Goal: Task Accomplishment & Management: Complete application form

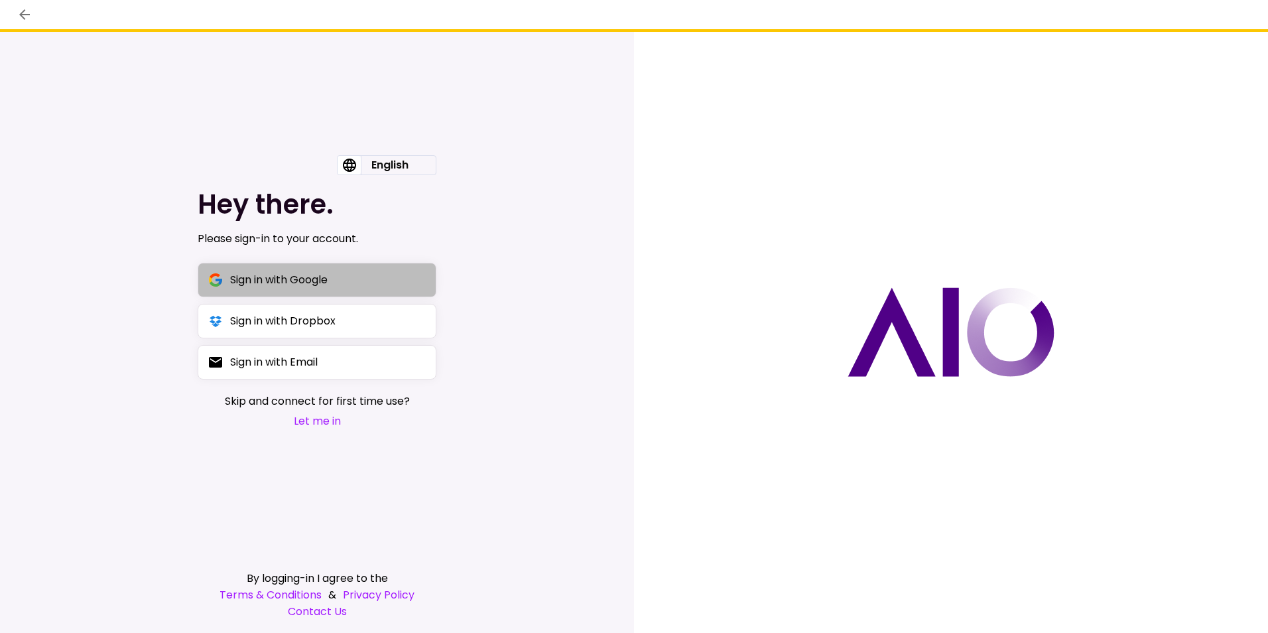
click at [327, 287] on div "Sign in with Google" at bounding box center [278, 279] width 97 height 17
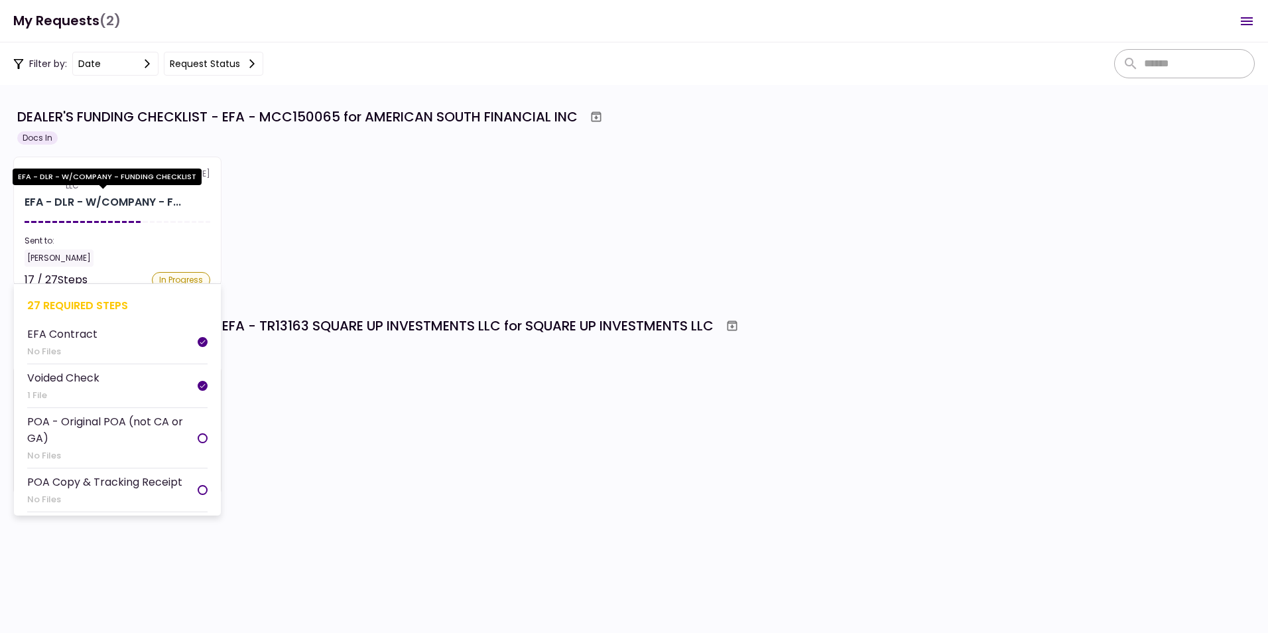
click at [132, 209] on div "EFA - DLR - W/COMPANY - F..." at bounding box center [103, 202] width 157 height 16
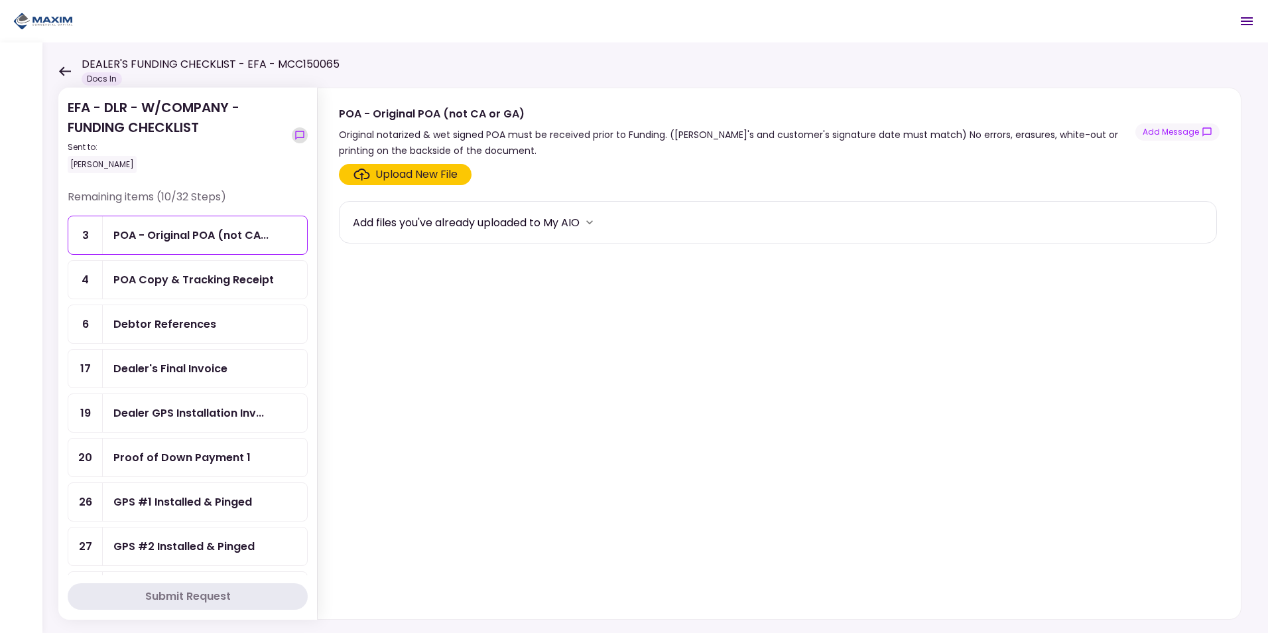
click at [299, 133] on icon "show-messages" at bounding box center [299, 135] width 11 height 11
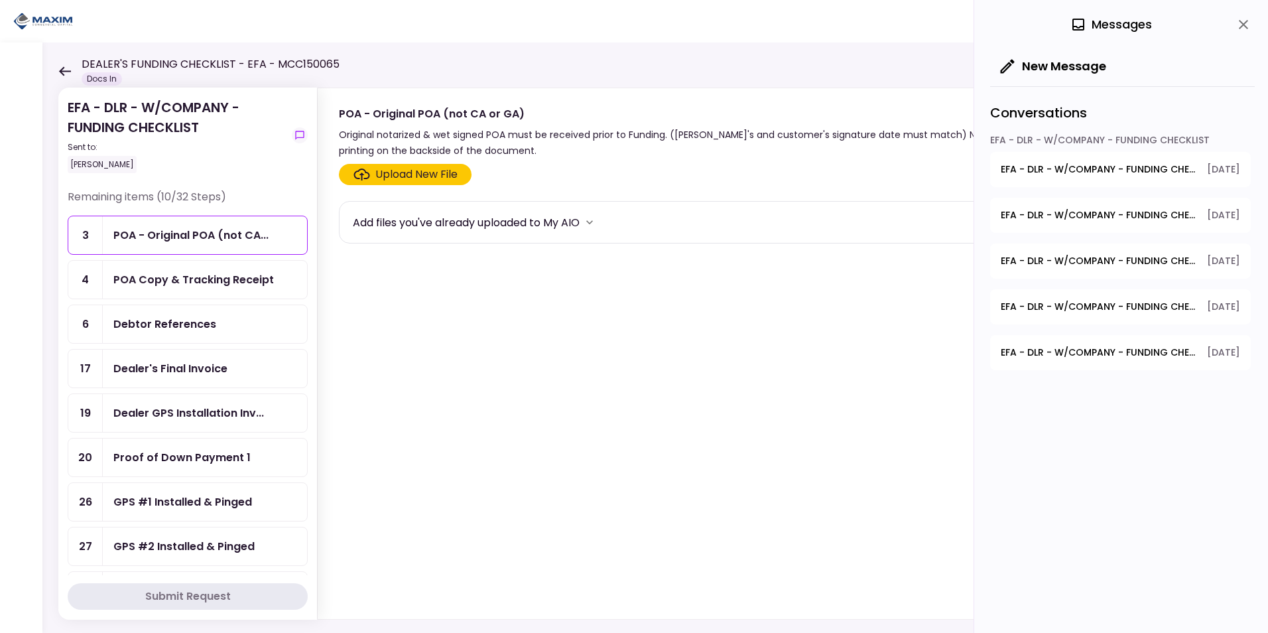
click at [1096, 174] on span "EFA - DLR - W/COMPANY - FUNDING CHECKLIST - GPS Installation Requested" at bounding box center [1099, 169] width 197 height 14
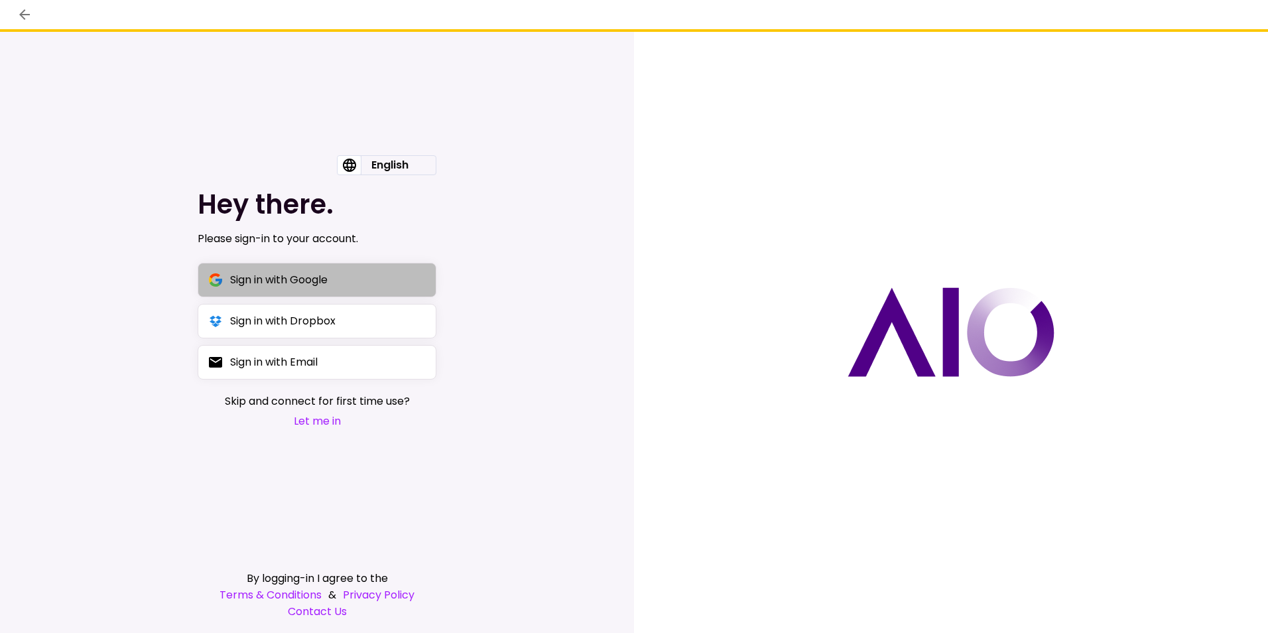
click at [271, 277] on div "Sign in with Google" at bounding box center [278, 279] width 97 height 17
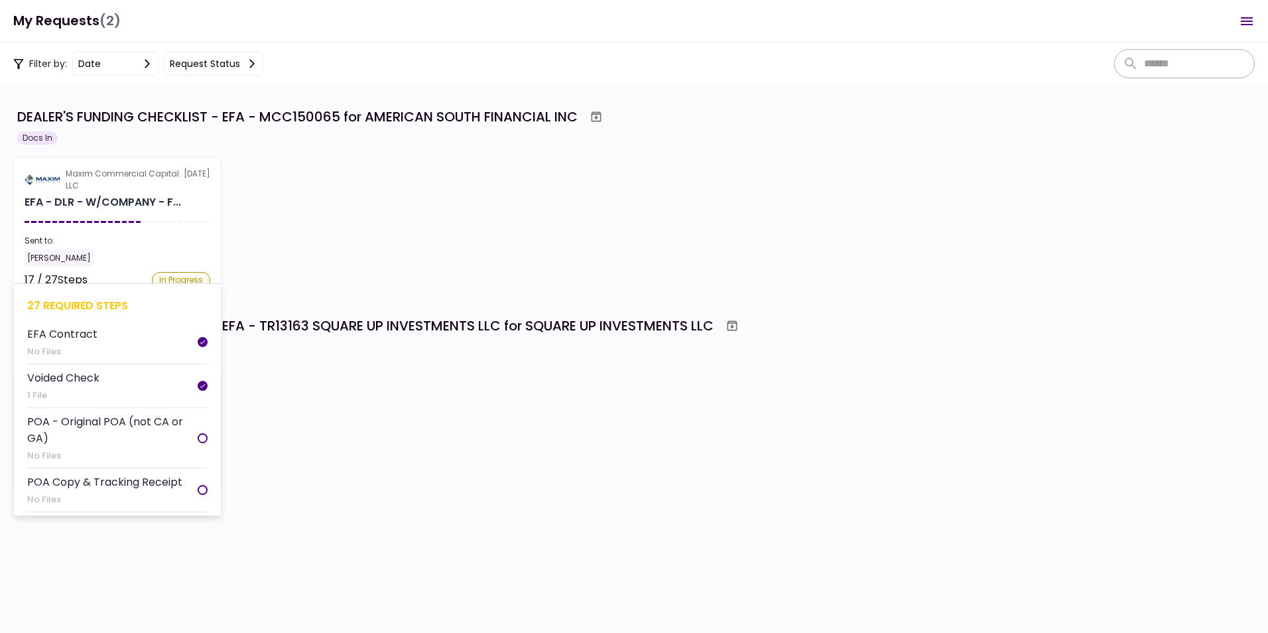
click at [107, 243] on div "Sent to:" at bounding box center [118, 241] width 186 height 12
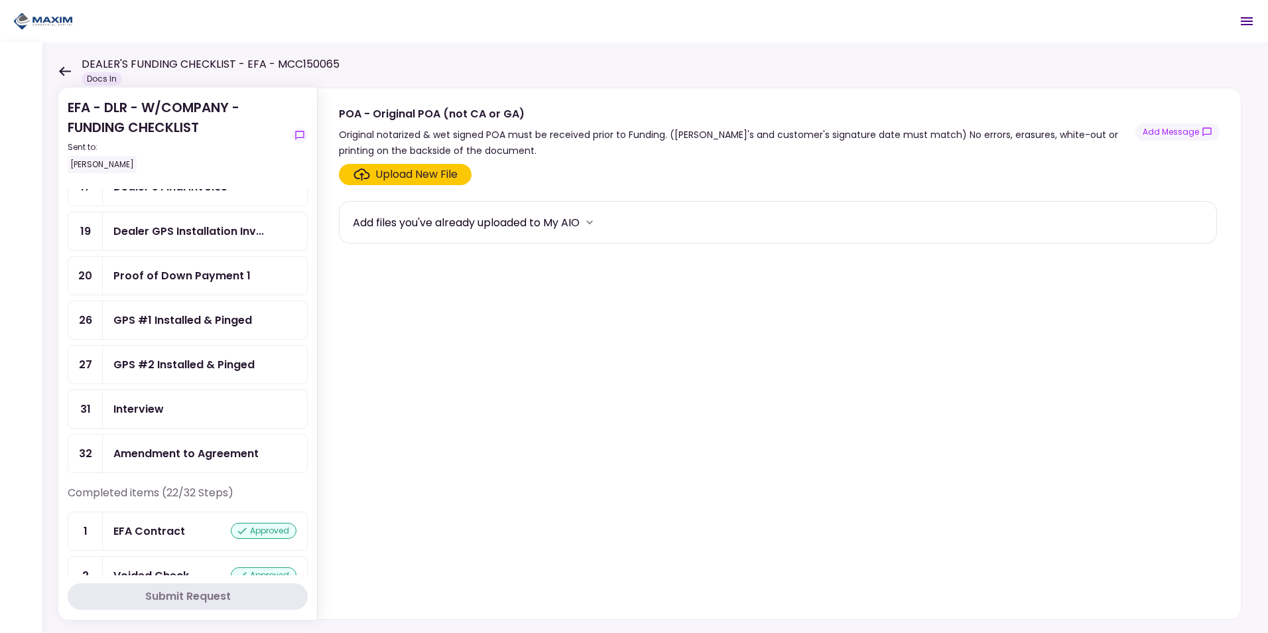
scroll to position [133, 0]
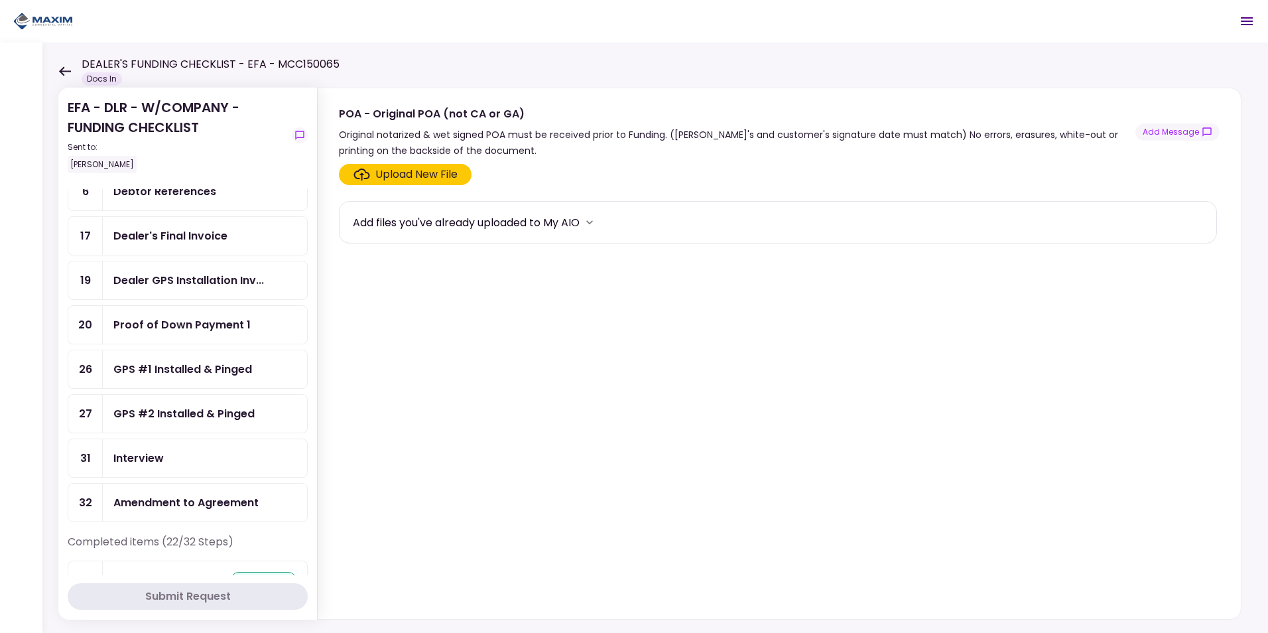
click at [196, 502] on div "Amendment to Agreement" at bounding box center [185, 502] width 145 height 17
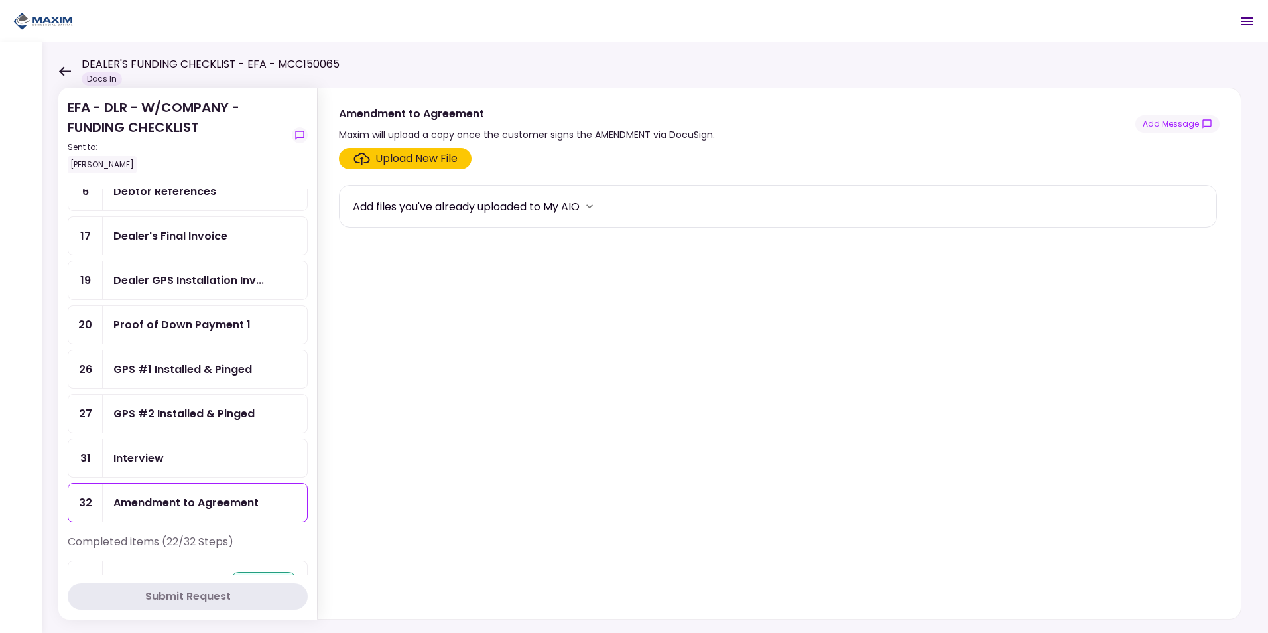
click at [403, 162] on div "Upload New File" at bounding box center [416, 159] width 82 height 16
click at [0, 0] on input "Upload New File" at bounding box center [0, 0] width 0 height 0
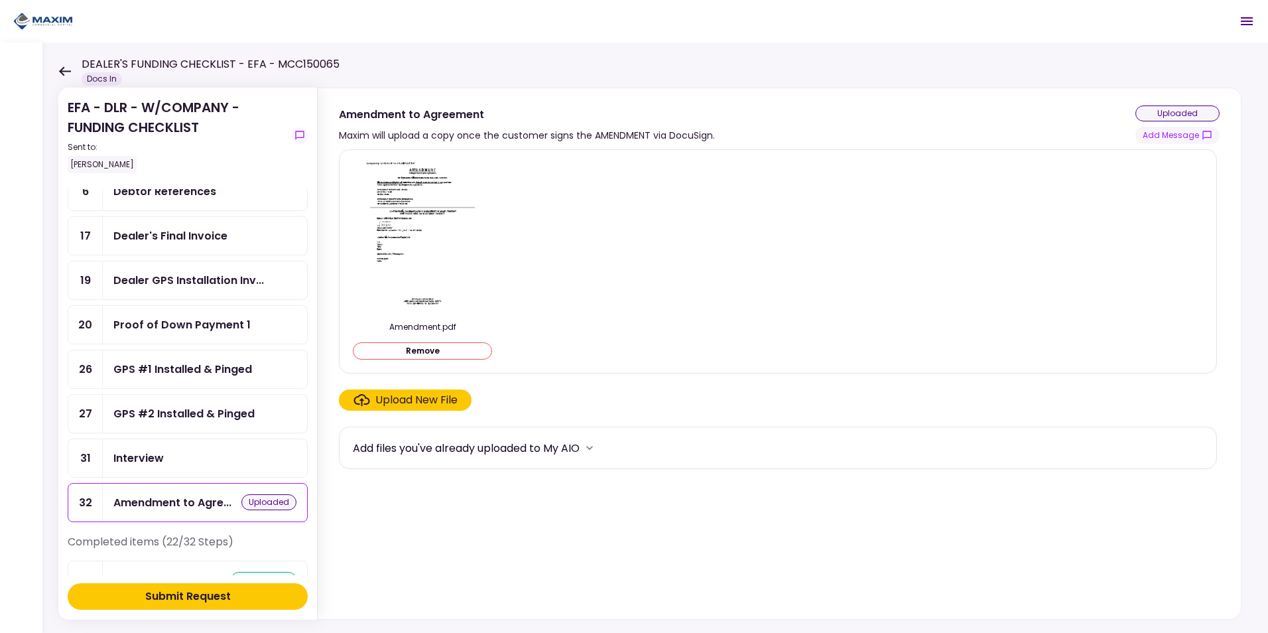
click at [180, 598] on div "Submit Request" at bounding box center [188, 596] width 86 height 16
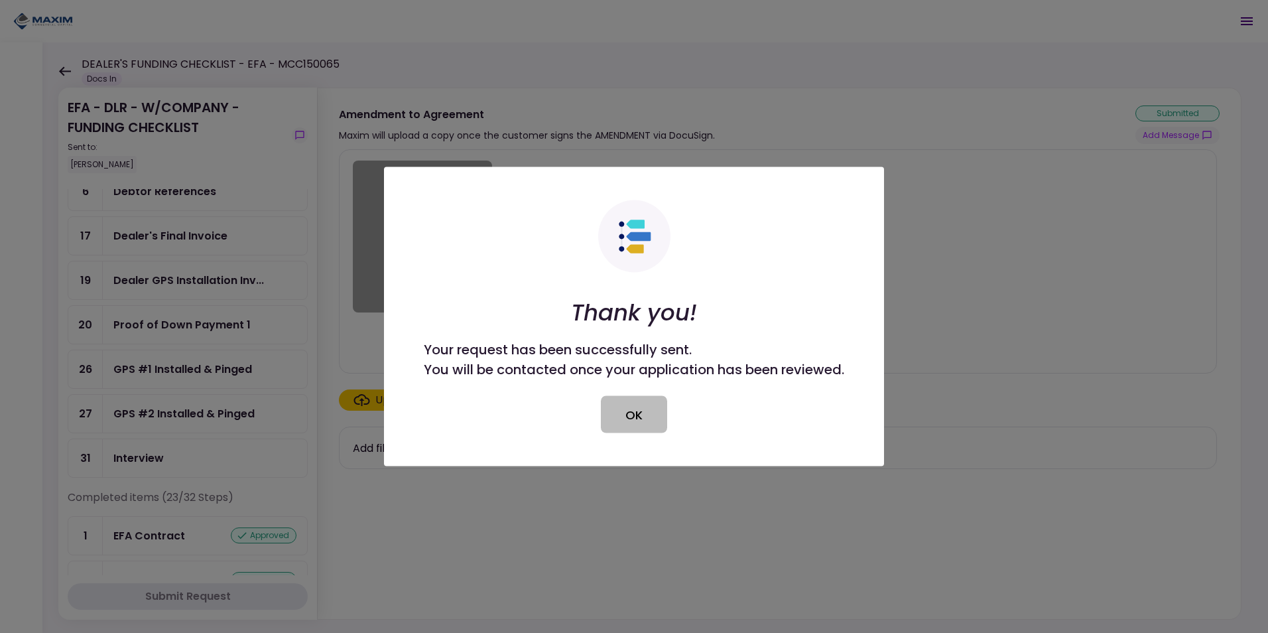
click at [638, 415] on button "OK" at bounding box center [634, 414] width 66 height 37
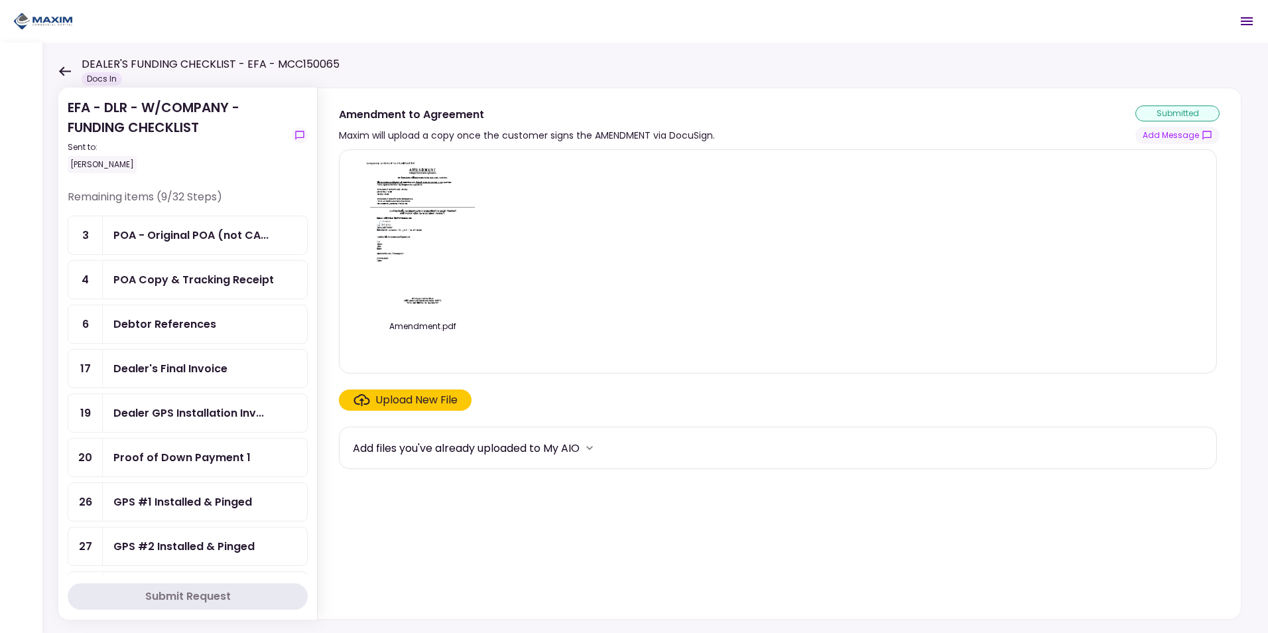
scroll to position [66, 0]
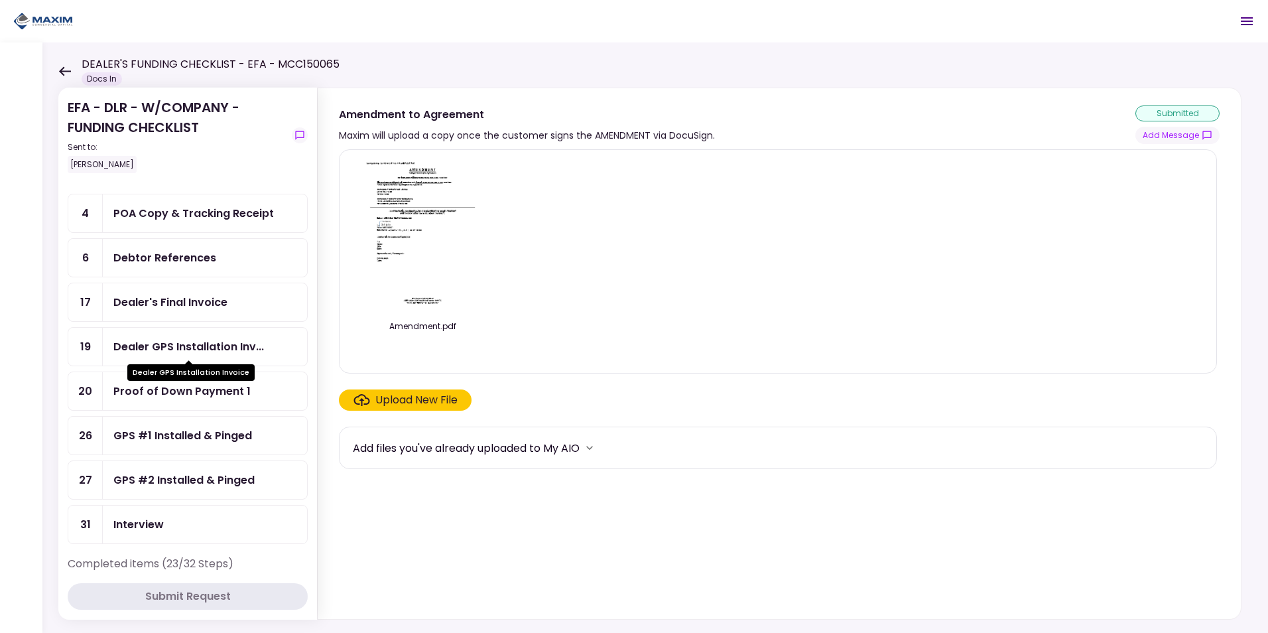
click at [216, 349] on div "Dealer GPS Installation Inv..." at bounding box center [188, 346] width 151 height 17
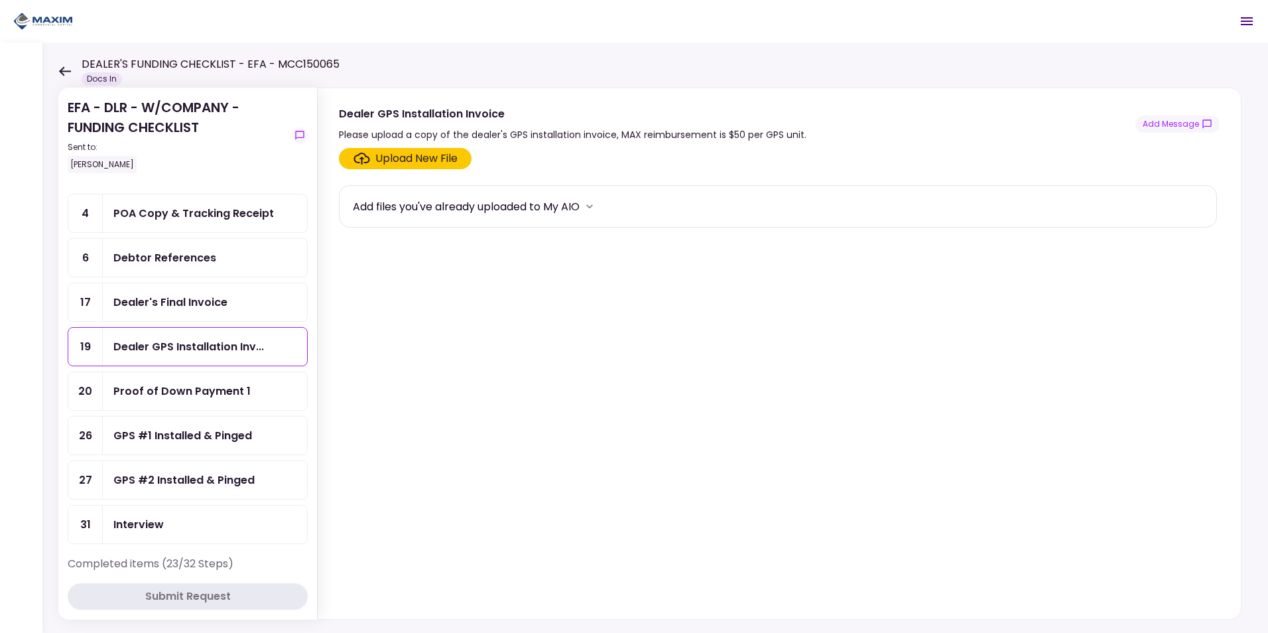
click at [398, 160] on div "Upload New File" at bounding box center [416, 159] width 82 height 16
click at [0, 0] on input "Upload New File" at bounding box center [0, 0] width 0 height 0
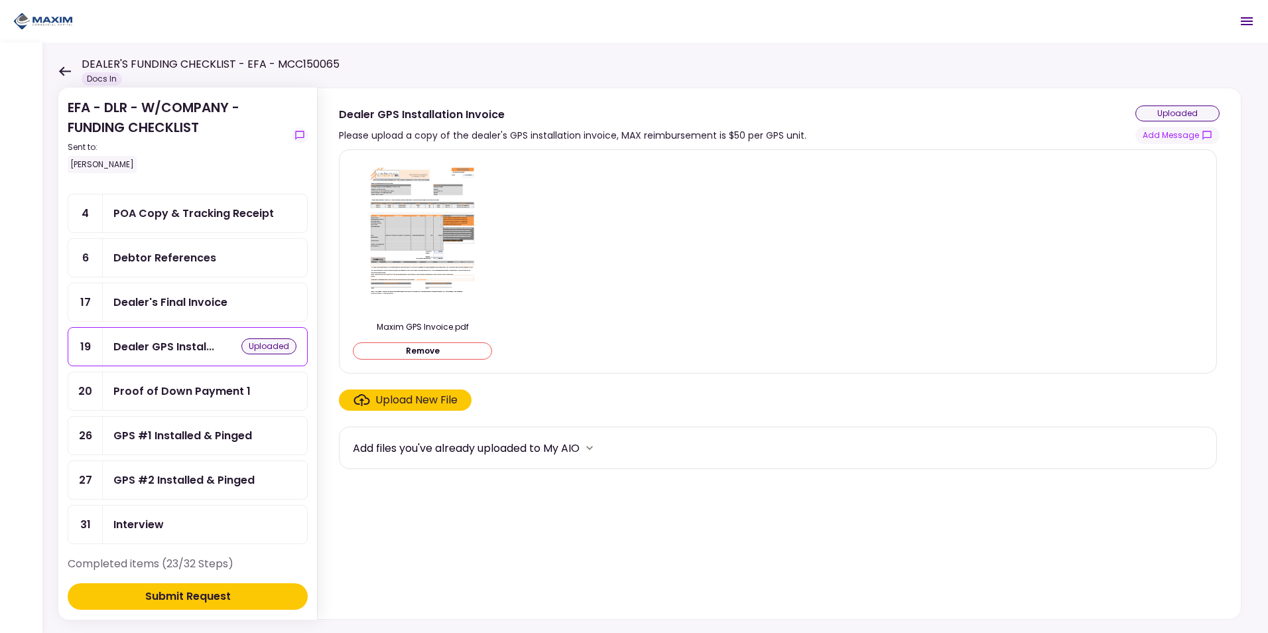
click at [209, 596] on div "Submit Request" at bounding box center [188, 596] width 86 height 16
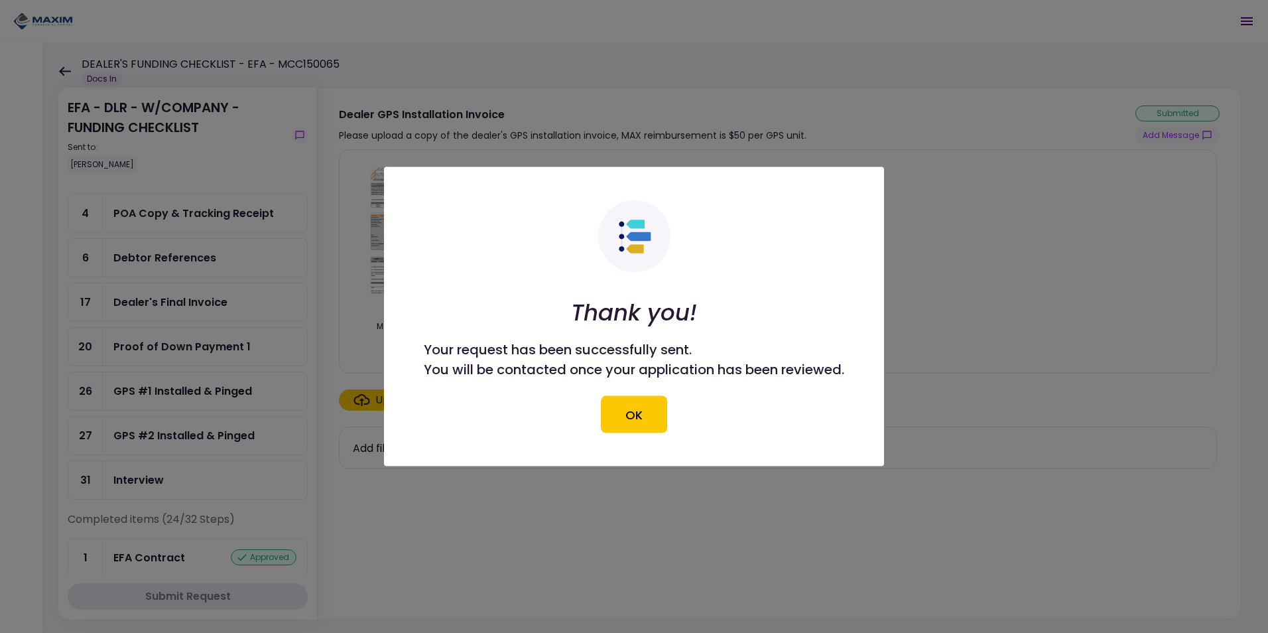
click at [633, 413] on button "OK" at bounding box center [634, 414] width 66 height 37
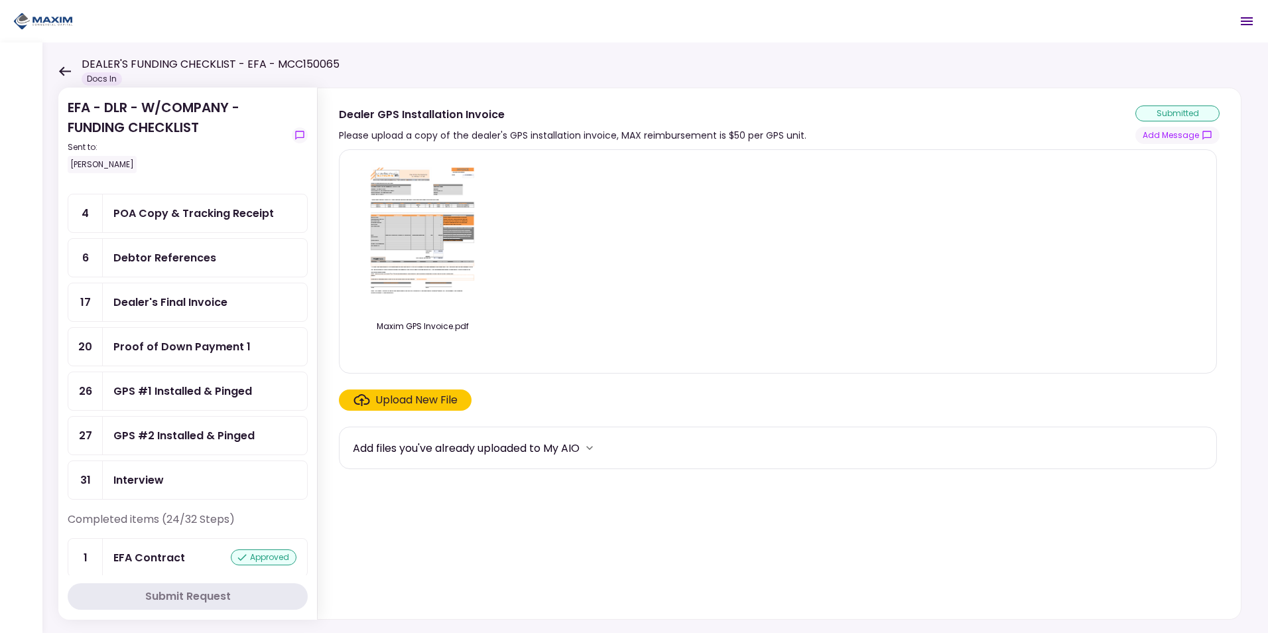
click at [172, 346] on div "Proof of Down Payment 1" at bounding box center [181, 346] width 137 height 17
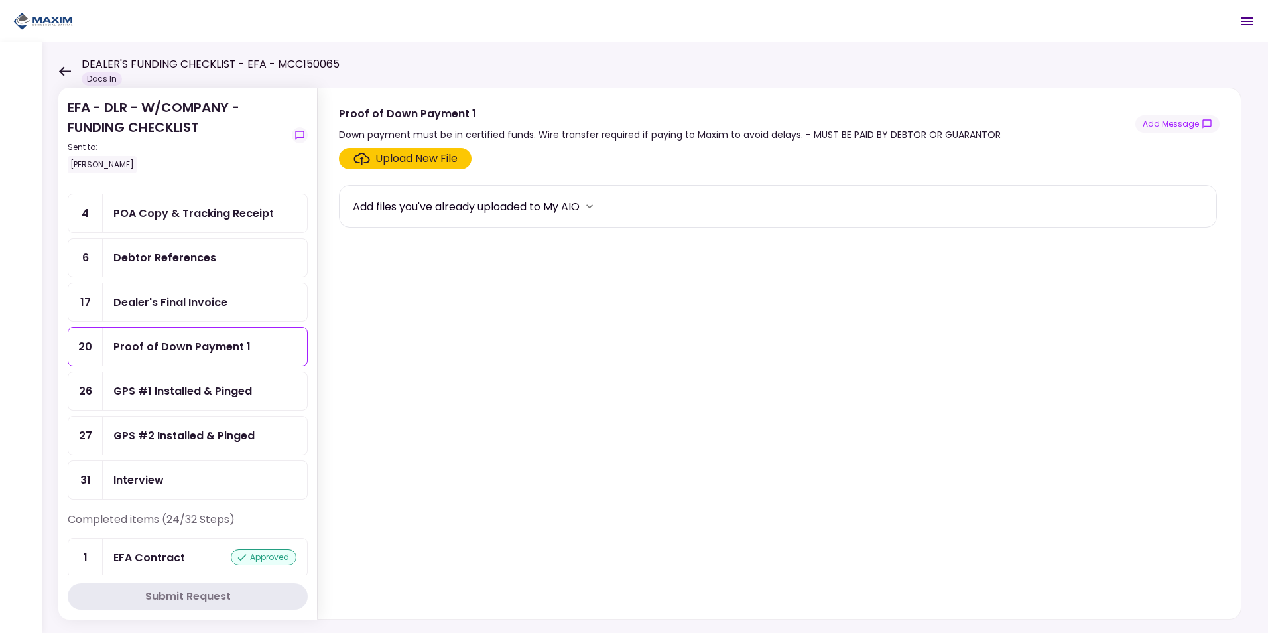
click at [396, 162] on div "Upload New File" at bounding box center [416, 159] width 82 height 16
click at [0, 0] on input "Upload New File" at bounding box center [0, 0] width 0 height 0
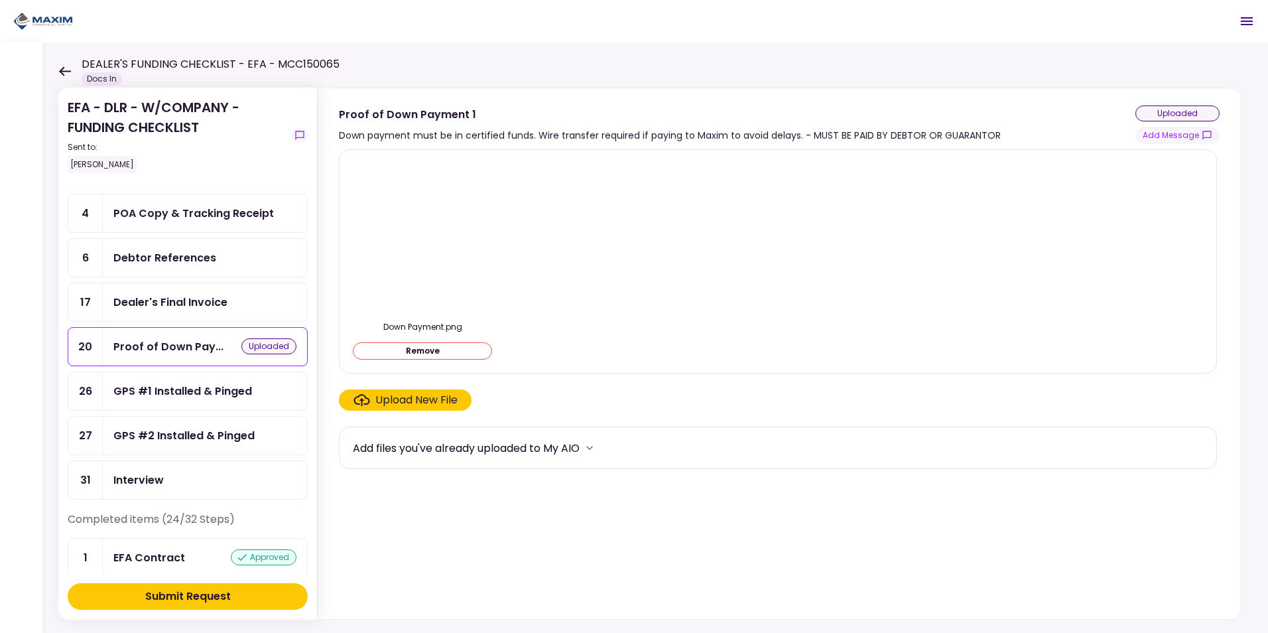
click at [422, 237] on img at bounding box center [422, 237] width 0 height 0
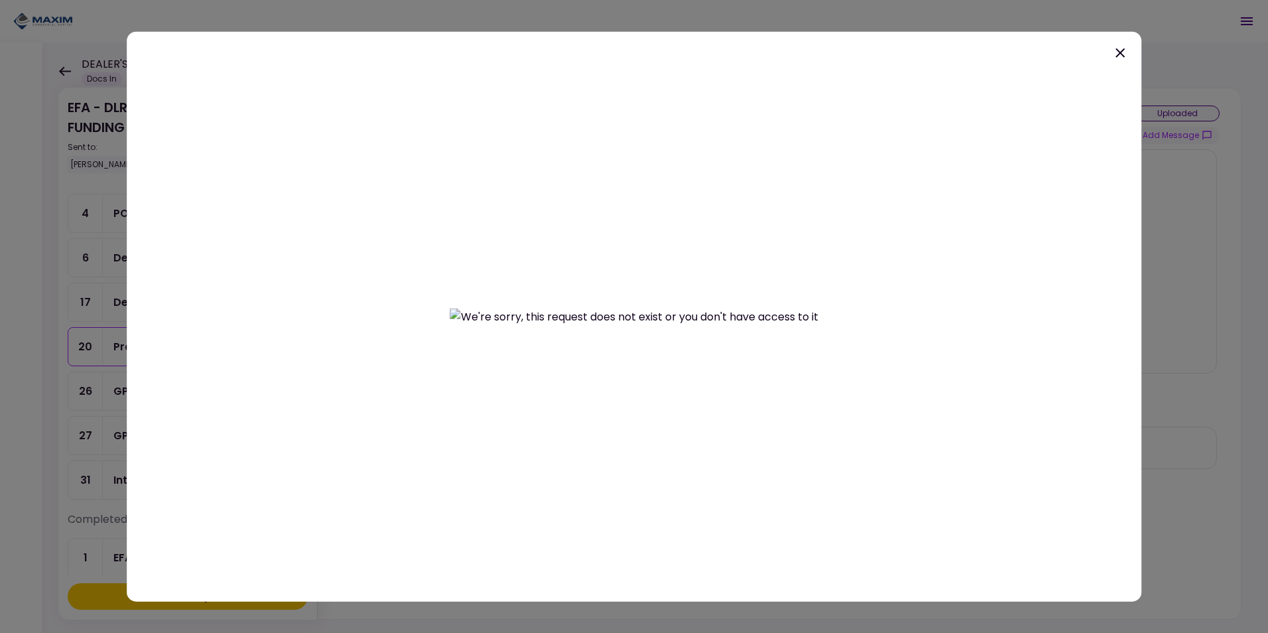
click at [1119, 48] on icon at bounding box center [1120, 53] width 16 height 16
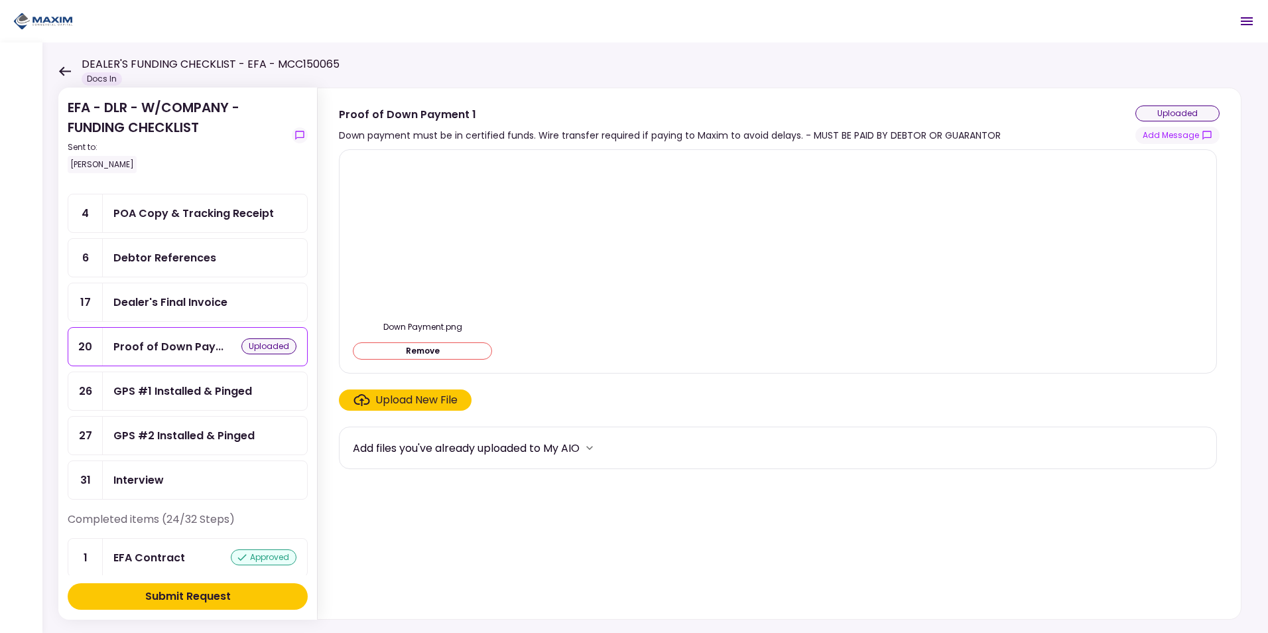
click at [167, 600] on div "Submit Request" at bounding box center [188, 596] width 86 height 16
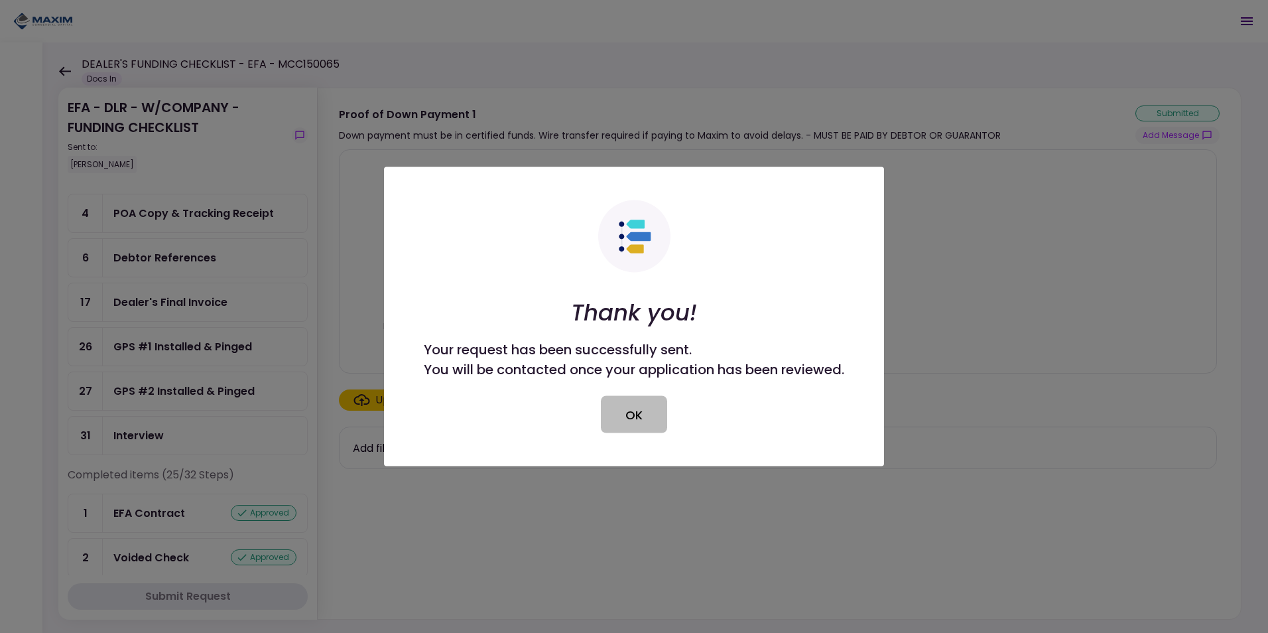
click at [625, 415] on button "OK" at bounding box center [634, 414] width 66 height 37
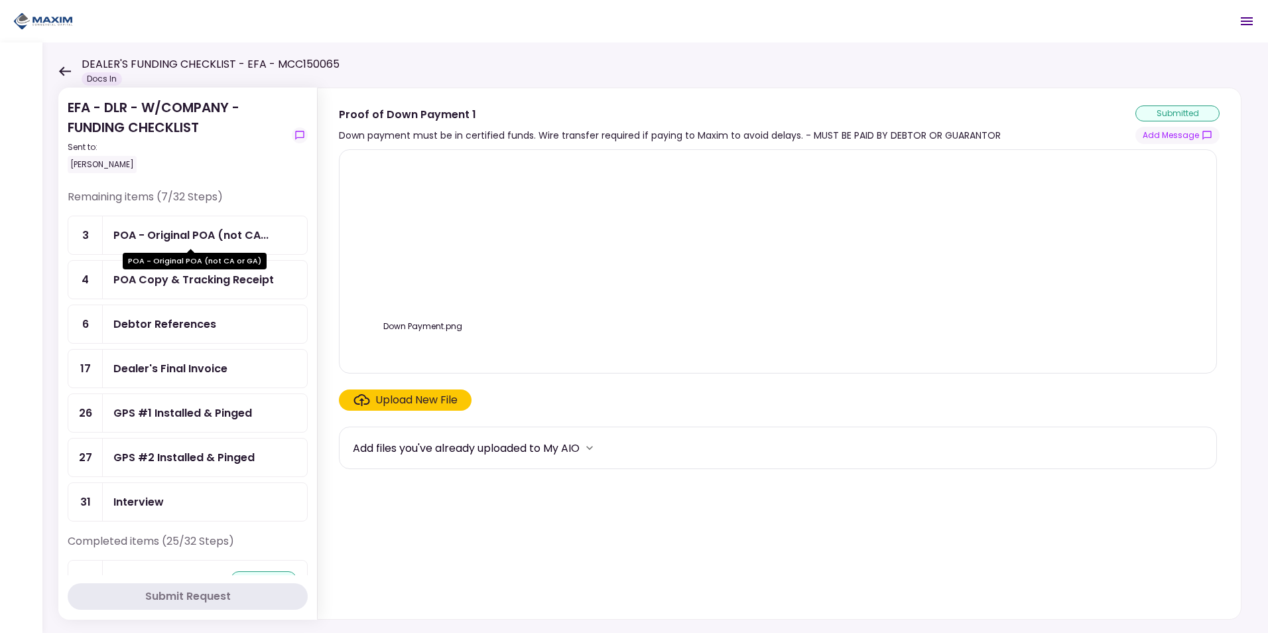
click at [188, 233] on div "POA - Original POA (not CA..." at bounding box center [190, 235] width 155 height 17
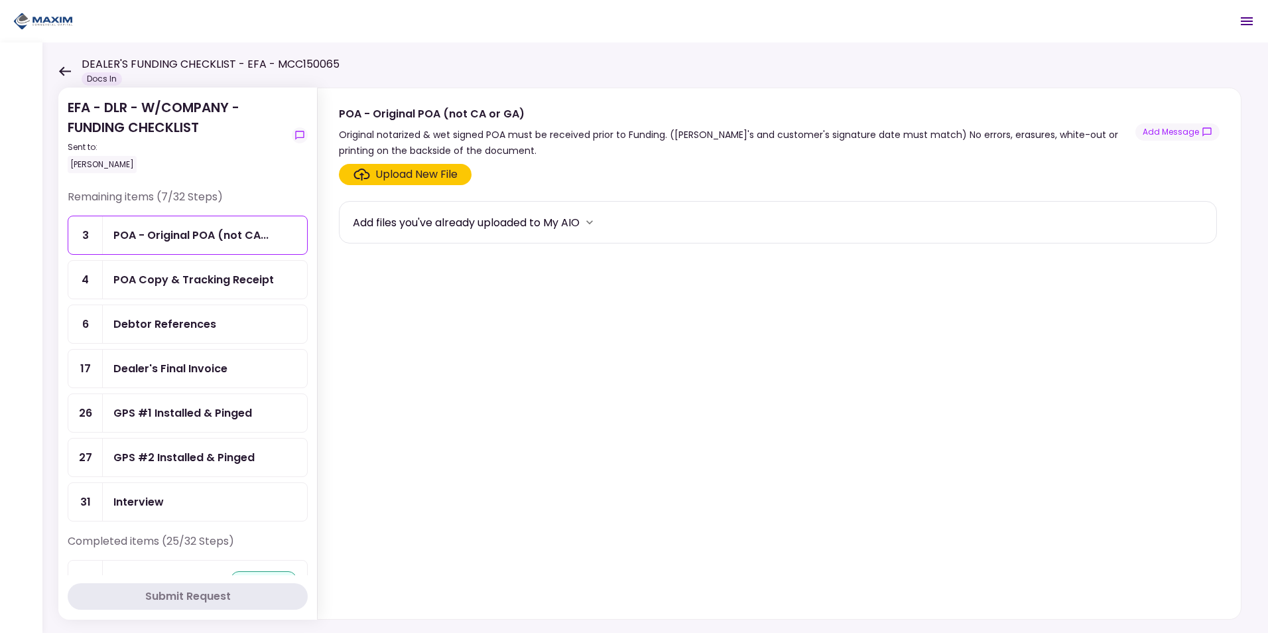
click at [413, 178] on div "Upload New File" at bounding box center [416, 174] width 82 height 16
click at [0, 0] on input "Upload New File" at bounding box center [0, 0] width 0 height 0
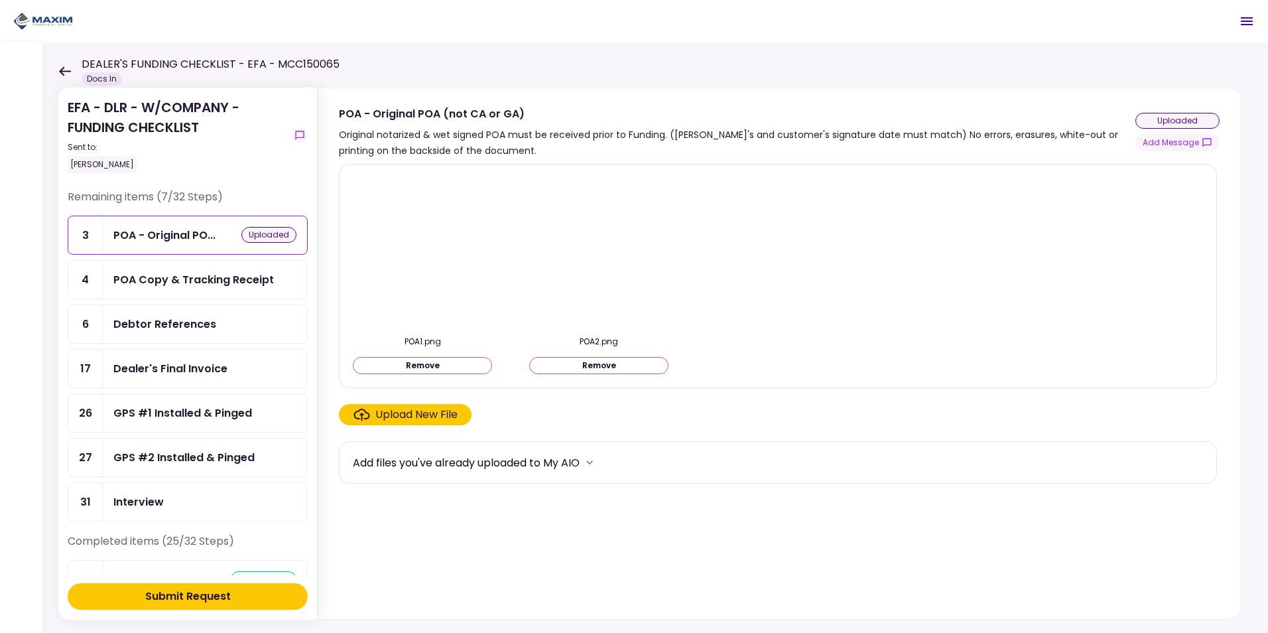
click at [178, 280] on div "POA Copy & Tracking Receipt" at bounding box center [193, 279] width 161 height 17
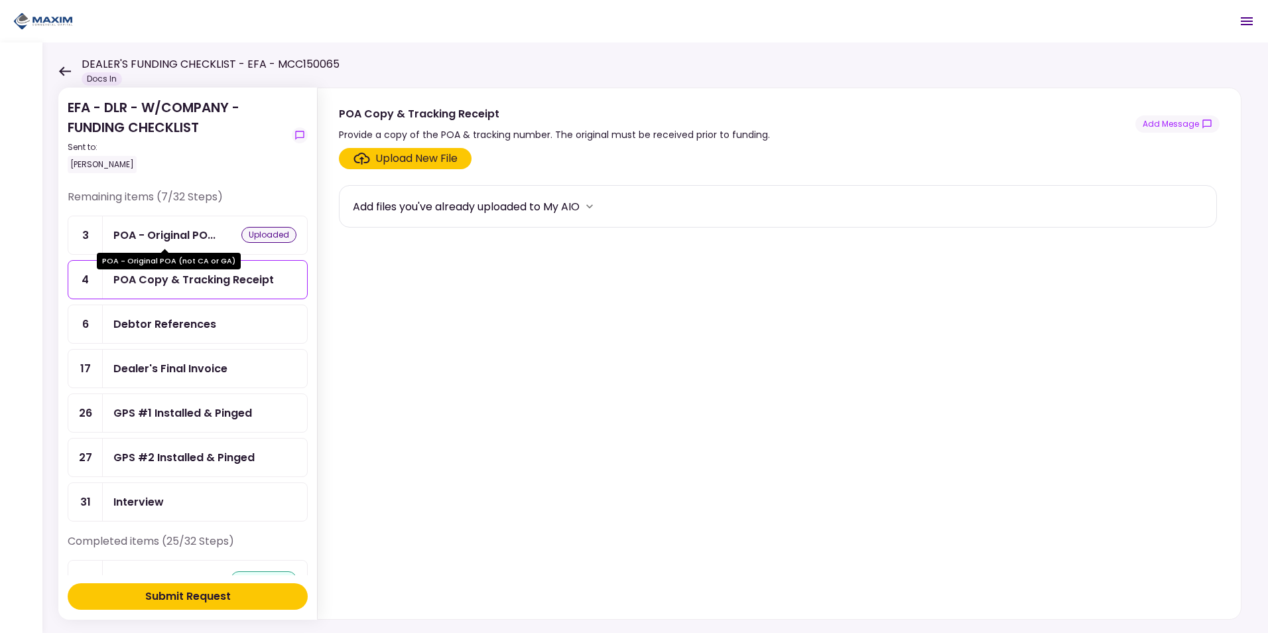
click at [212, 232] on div "POA - Original PO..." at bounding box center [164, 235] width 102 height 17
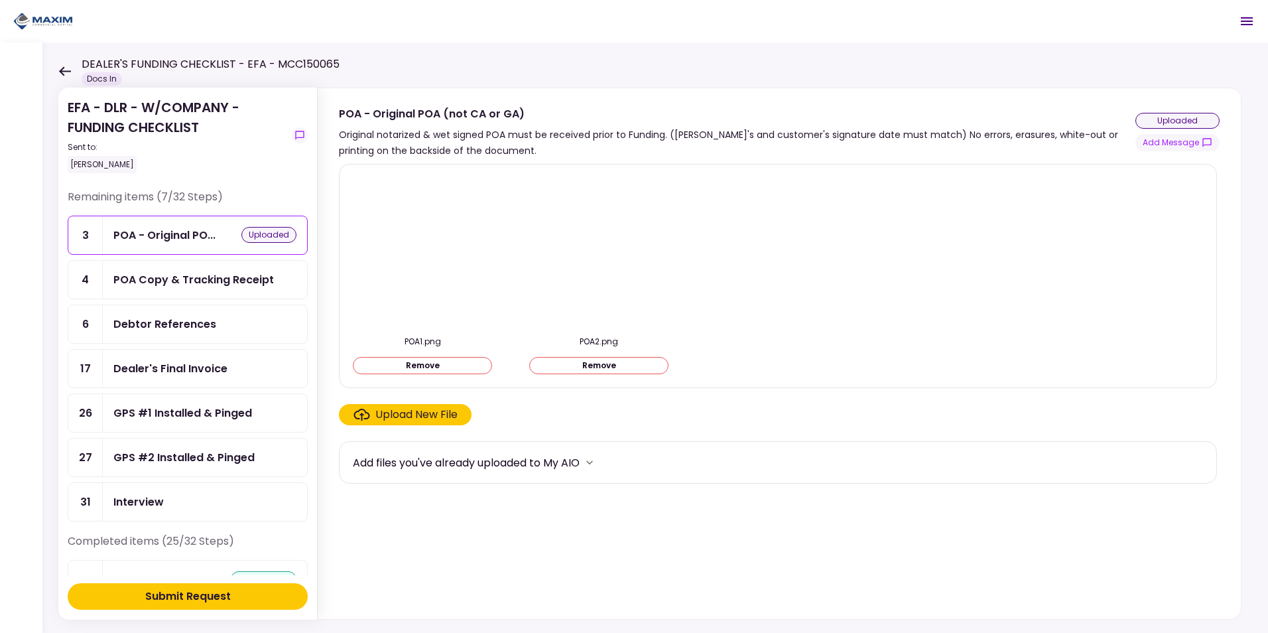
click at [201, 600] on div "Submit Request" at bounding box center [188, 596] width 86 height 16
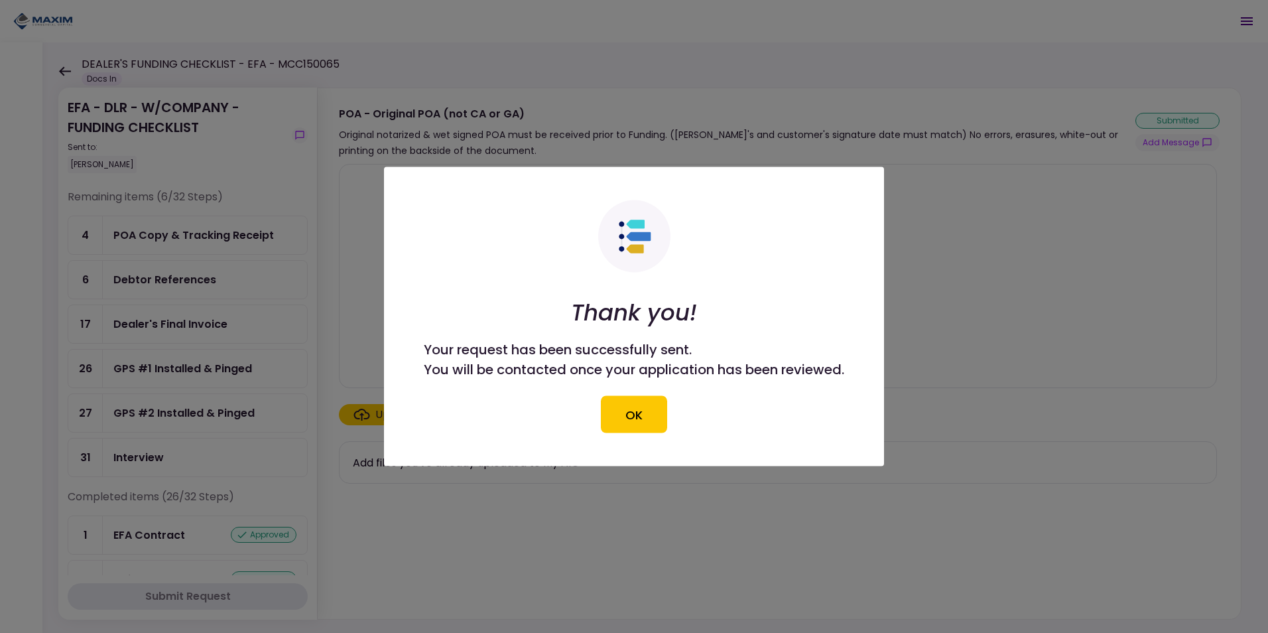
click at [633, 418] on button "OK" at bounding box center [634, 414] width 66 height 37
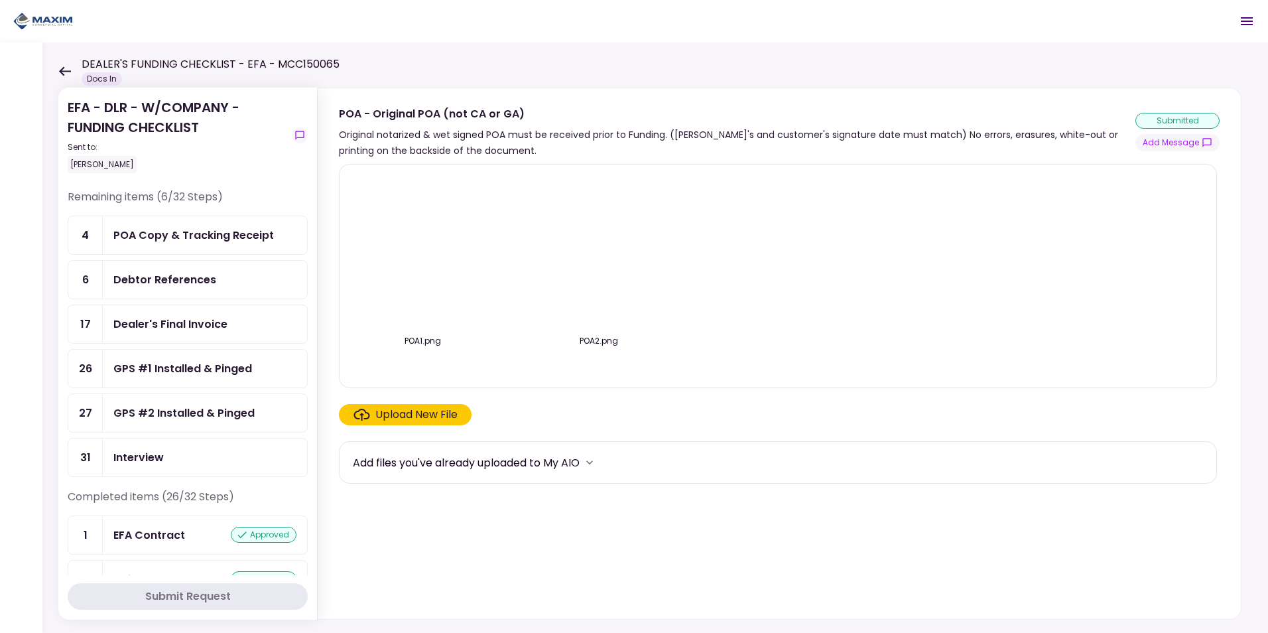
click at [206, 231] on div "POA Copy & Tracking Receipt" at bounding box center [193, 235] width 161 height 17
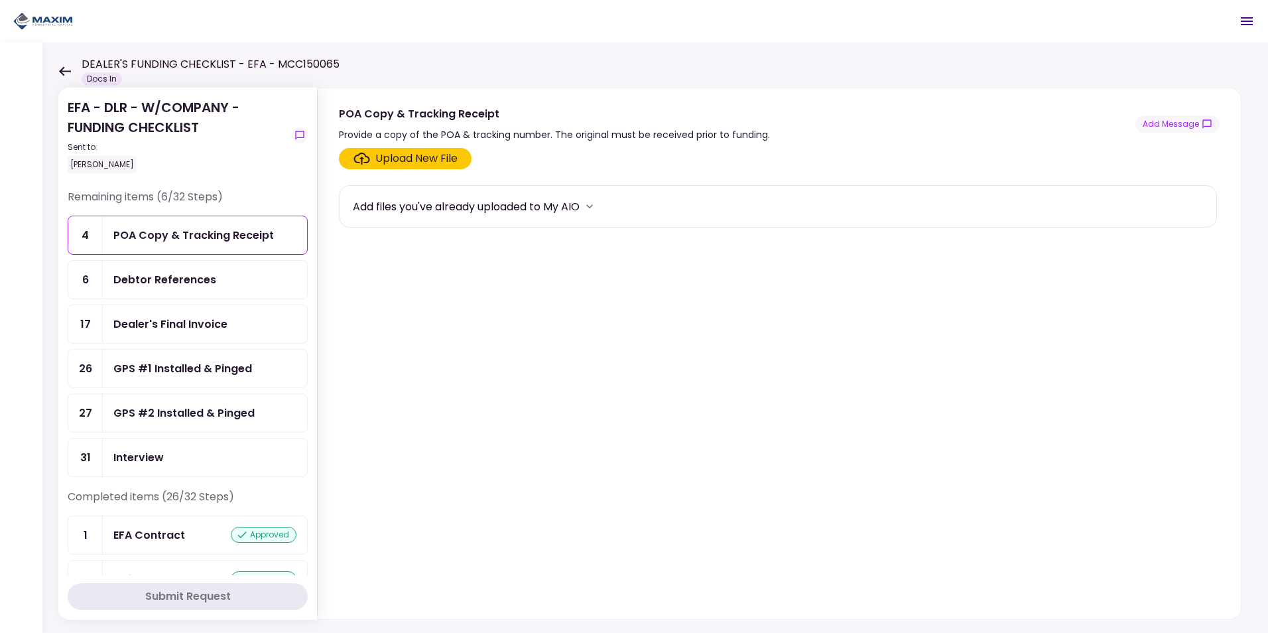
click at [403, 155] on div "Upload New File" at bounding box center [416, 159] width 82 height 16
click at [0, 0] on input "Upload New File" at bounding box center [0, 0] width 0 height 0
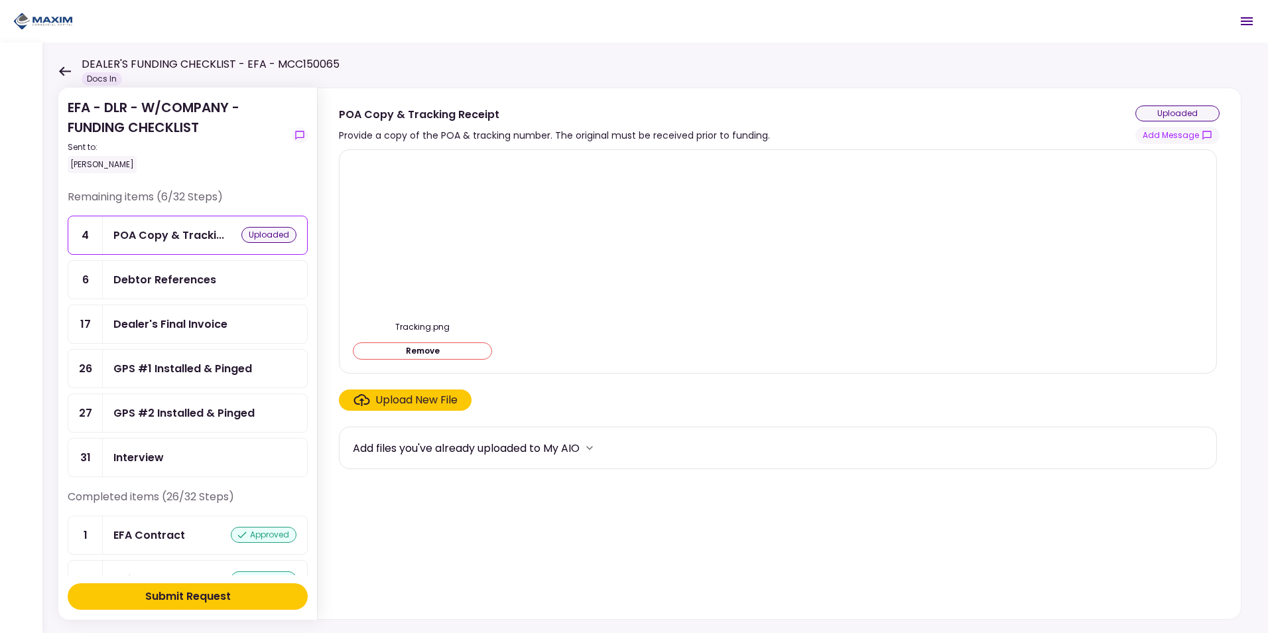
click at [176, 603] on div "Submit Request" at bounding box center [188, 596] width 86 height 16
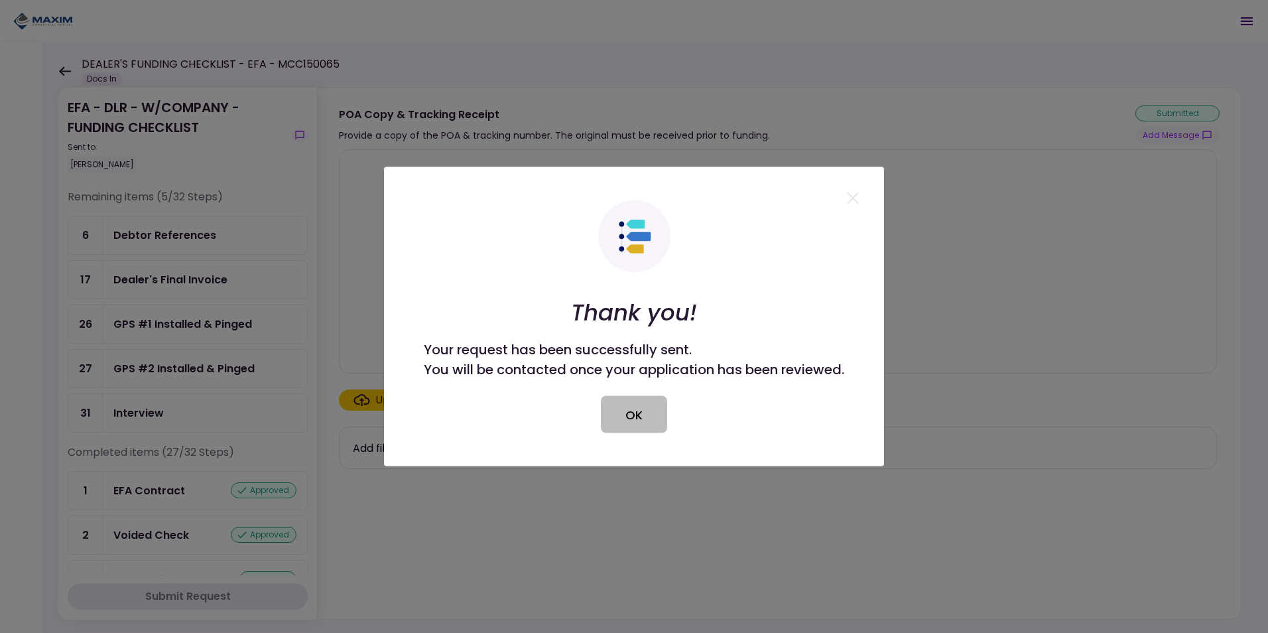
click at [639, 415] on button "OK" at bounding box center [634, 414] width 66 height 37
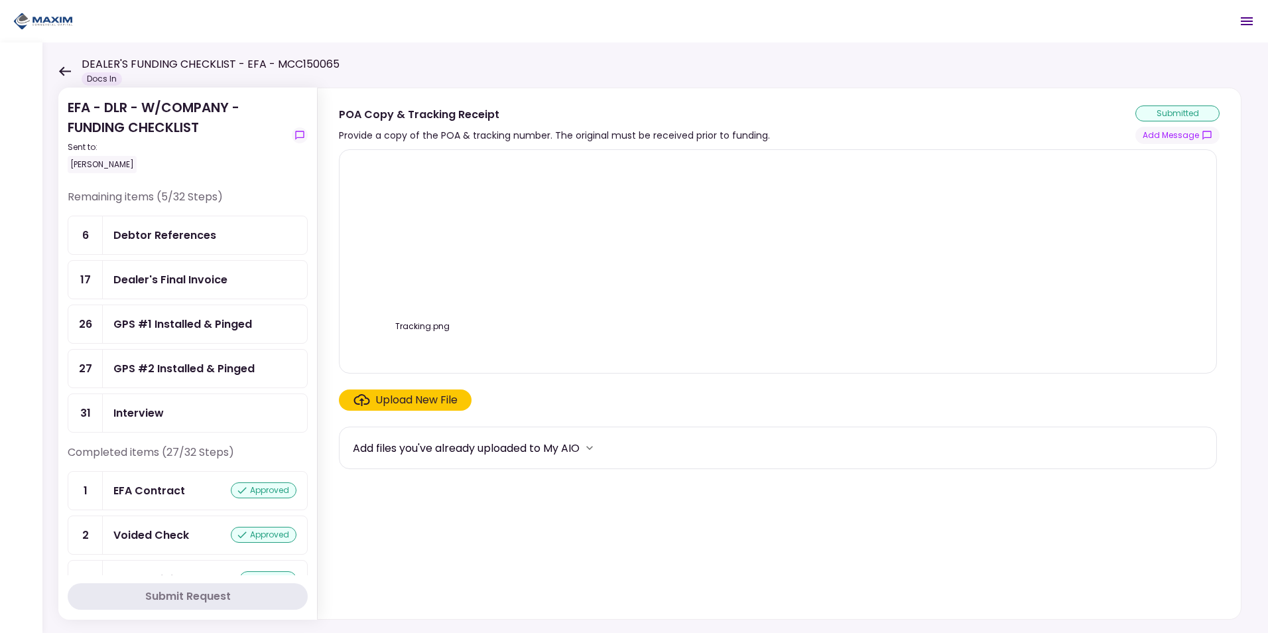
click at [206, 244] on div "Debtor References" at bounding box center [205, 235] width 204 height 38
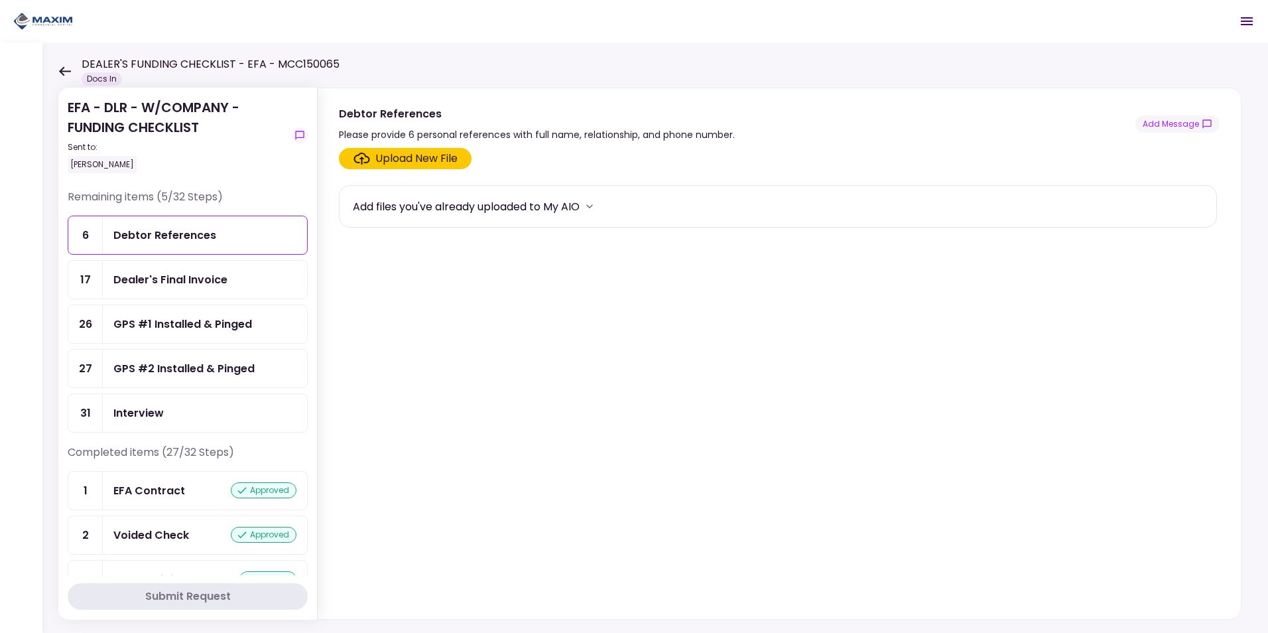
click at [418, 155] on div "Upload New File" at bounding box center [416, 159] width 82 height 16
click at [0, 0] on input "Upload New File" at bounding box center [0, 0] width 0 height 0
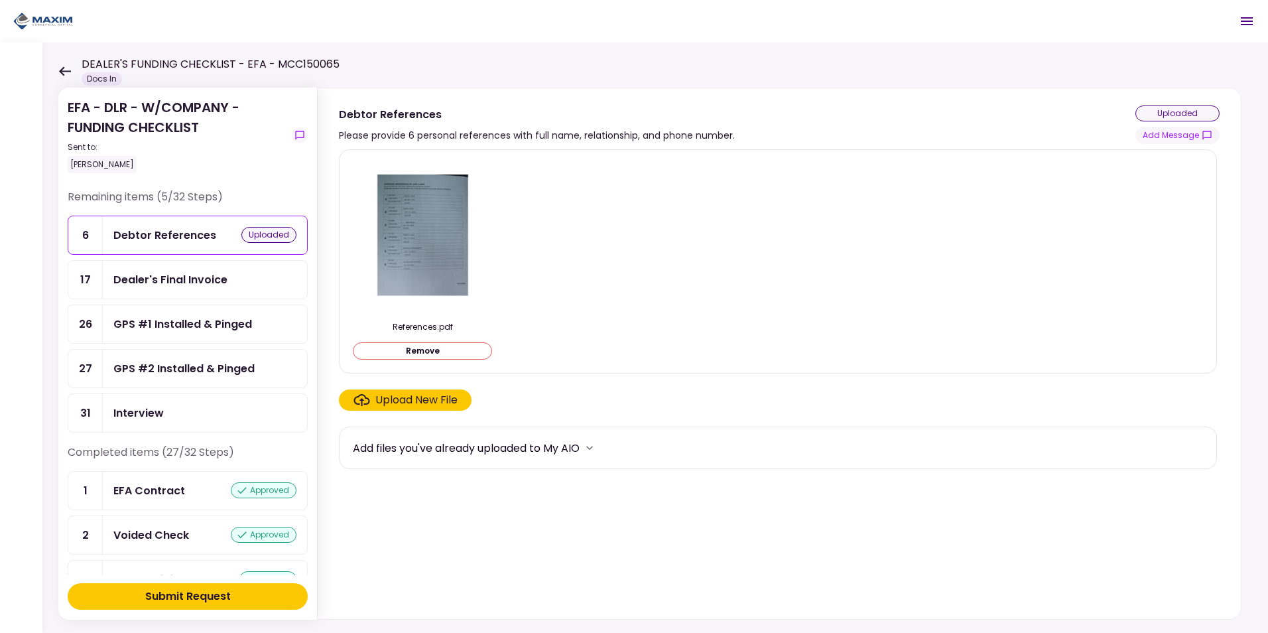
click at [199, 598] on div "Submit Request" at bounding box center [188, 596] width 86 height 16
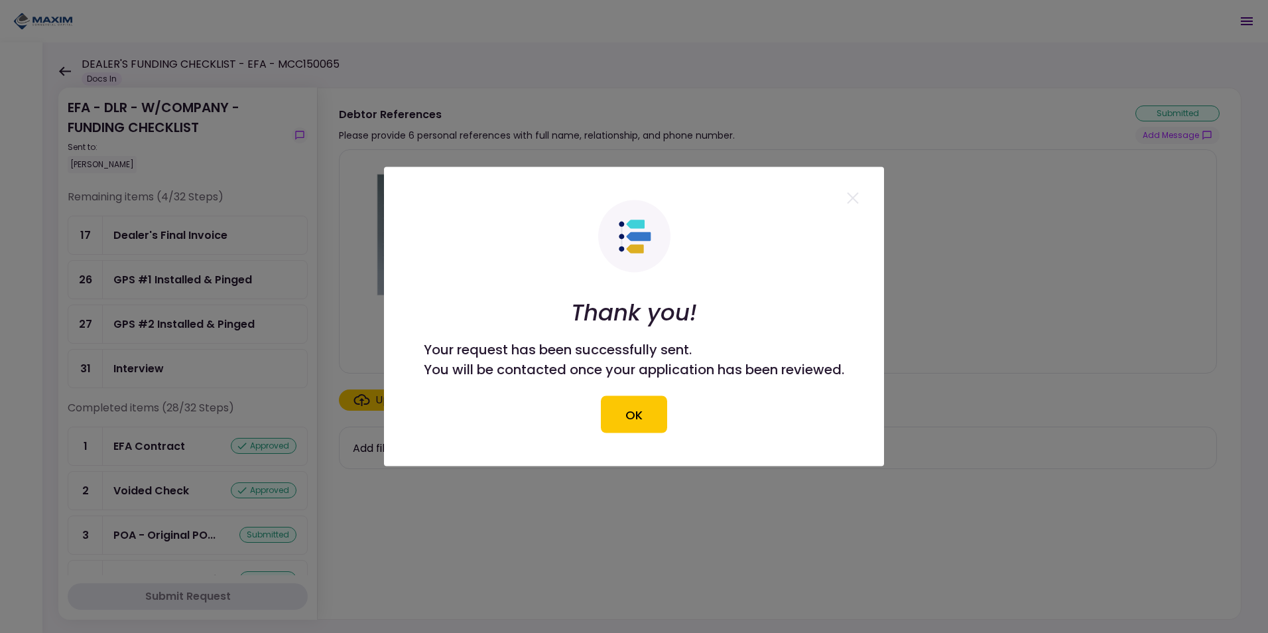
click at [647, 413] on button "OK" at bounding box center [634, 414] width 66 height 37
